Goal: Connect with others

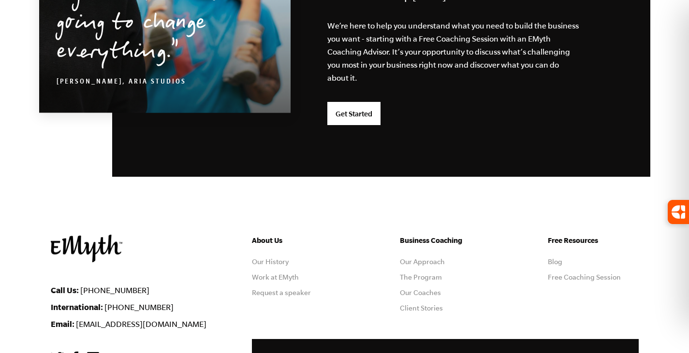
scroll to position [2626, 0]
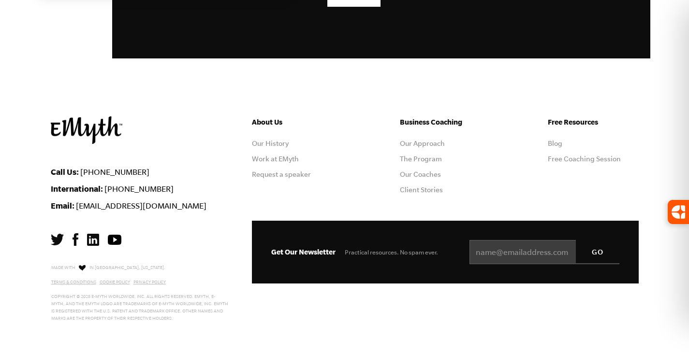
click at [74, 238] on img at bounding box center [76, 240] width 6 height 13
click at [113, 236] on img at bounding box center [115, 240] width 14 height 10
